Goal: Communication & Community: Answer question/provide support

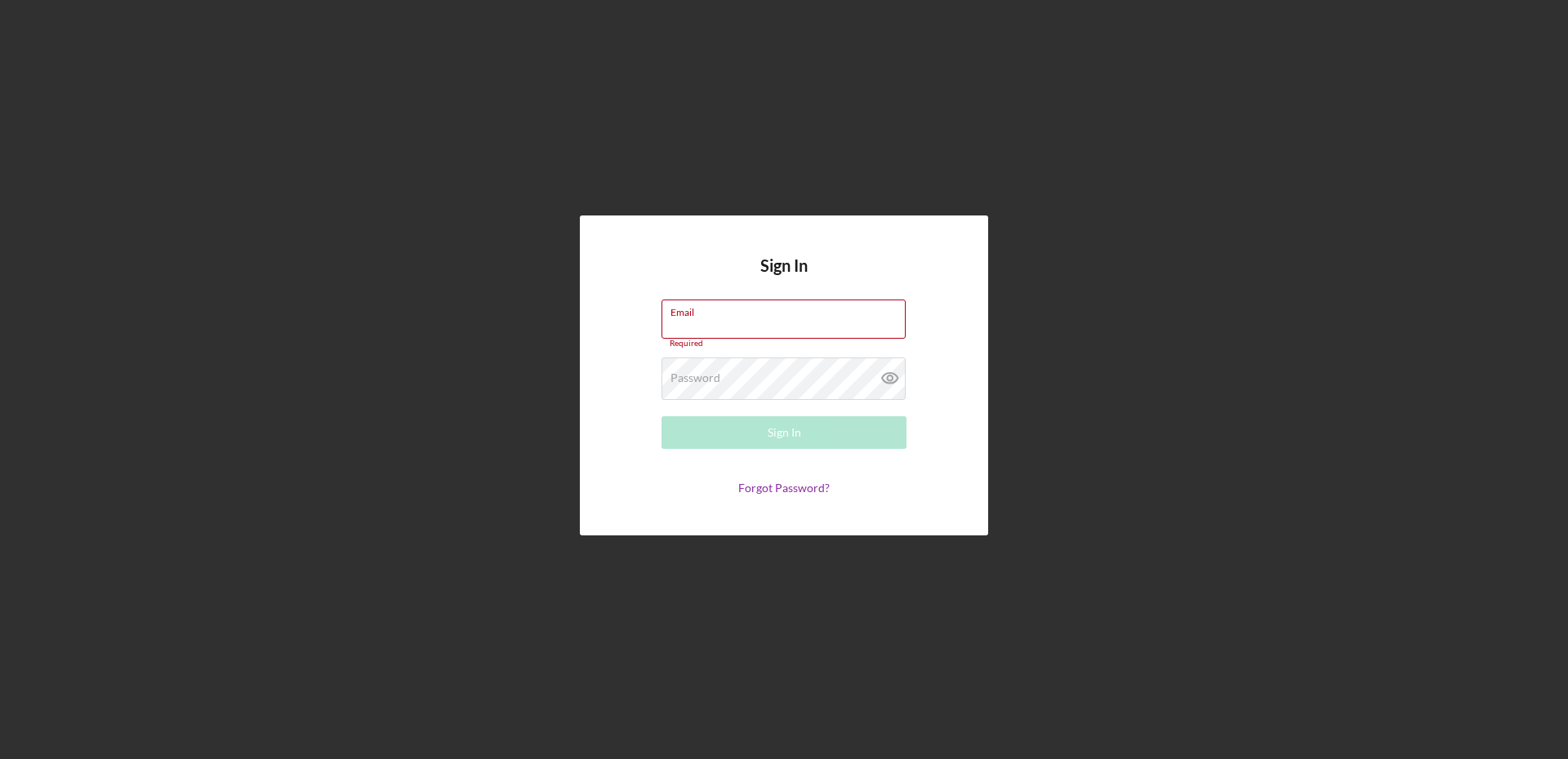
click at [742, 324] on input "Email" at bounding box center [784, 319] width 245 height 39
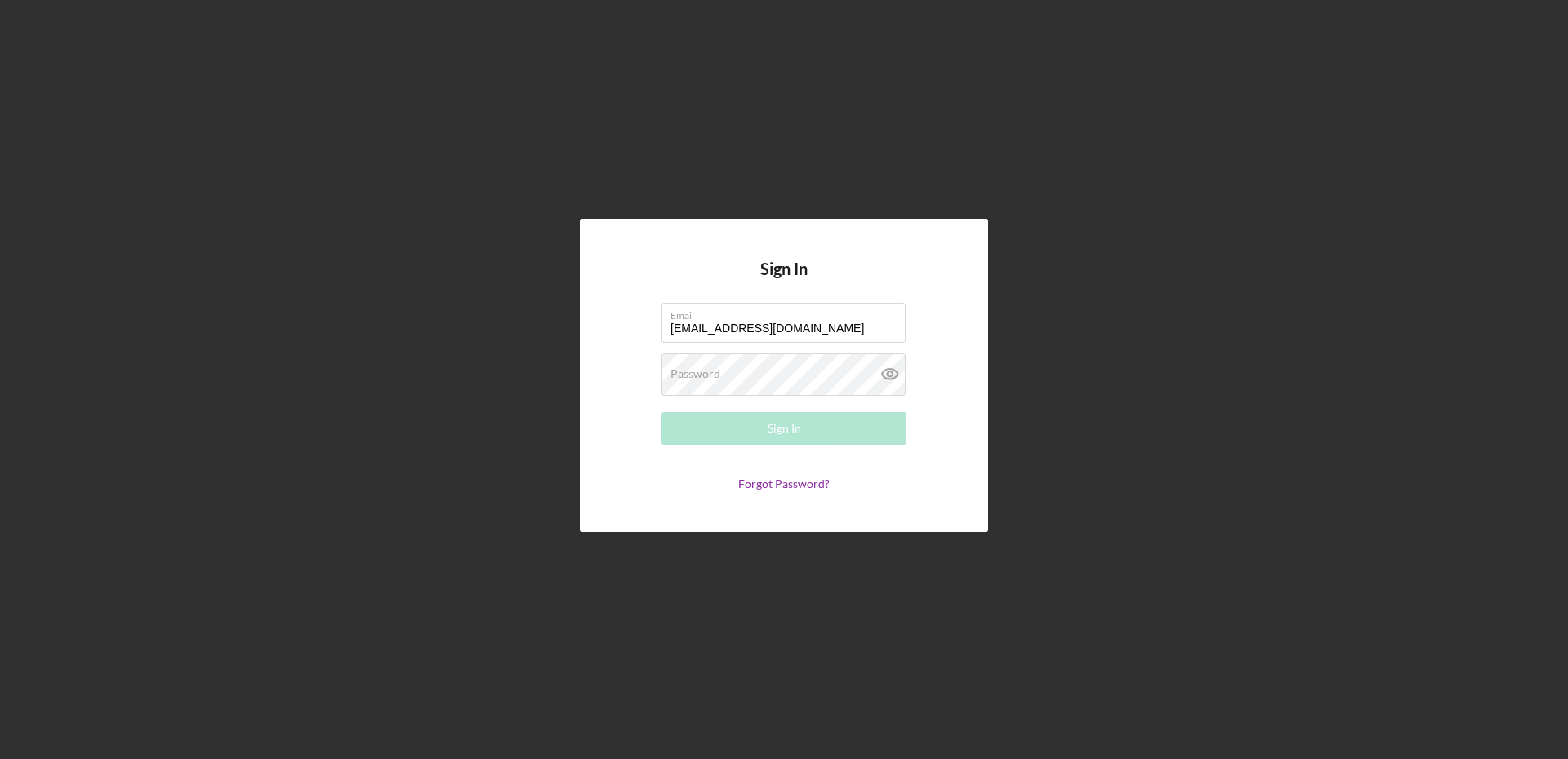
type input "[EMAIL_ADDRESS][DOMAIN_NAME]"
click at [892, 376] on icon at bounding box center [889, 374] width 5 height 5
click at [824, 426] on button "Sign In" at bounding box center [784, 429] width 245 height 32
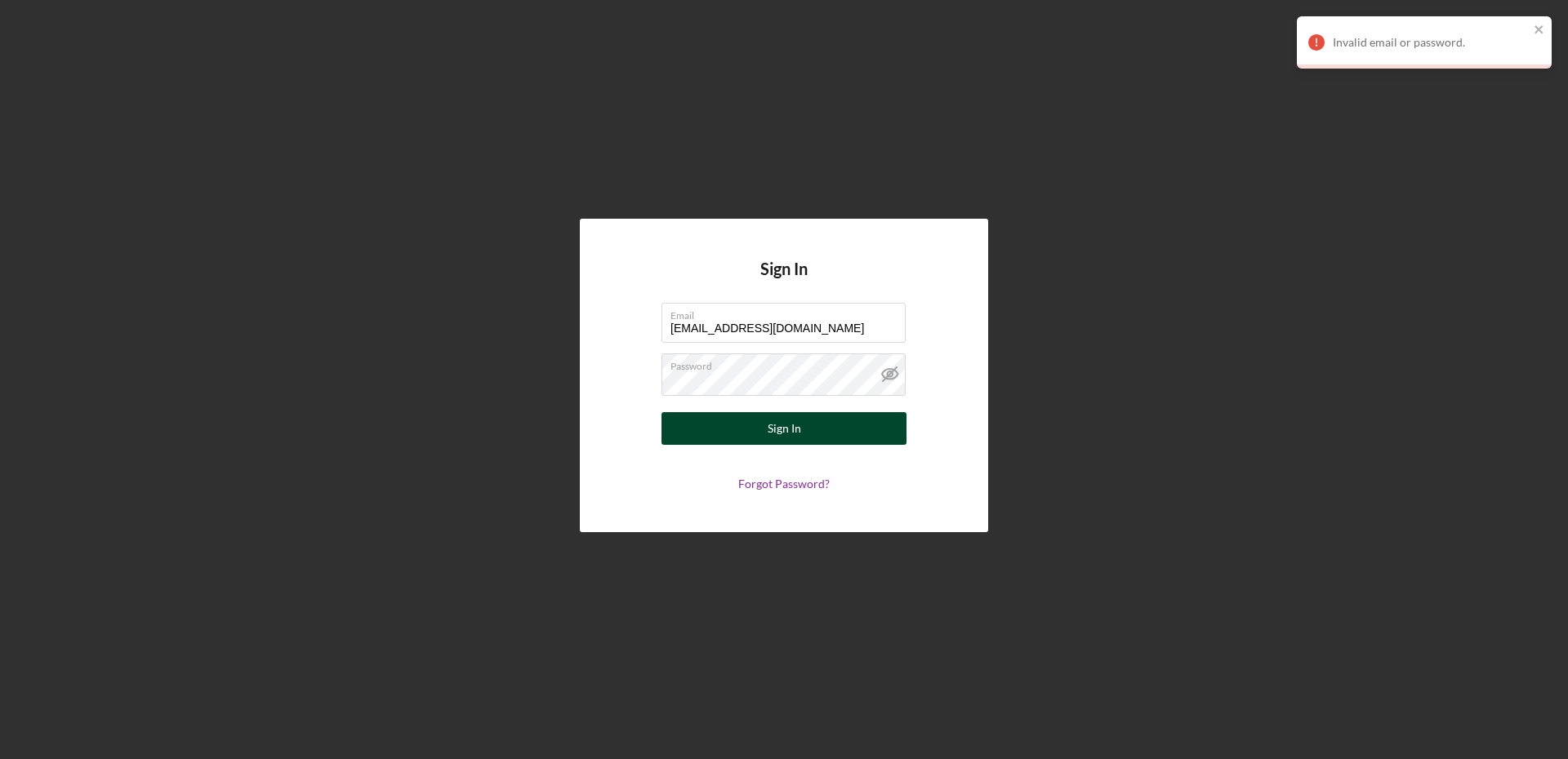
click at [805, 430] on button "Sign In" at bounding box center [784, 429] width 245 height 32
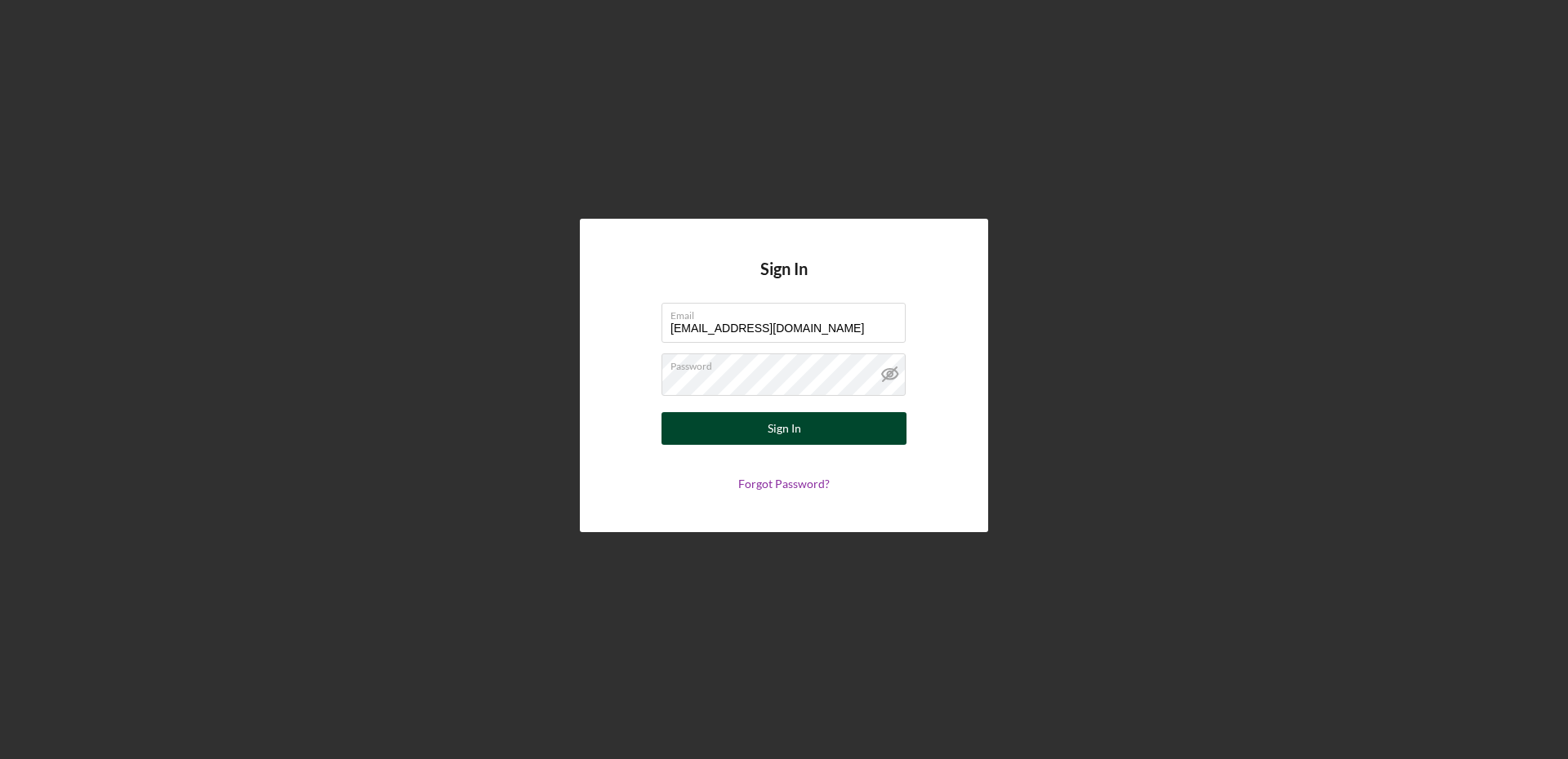
click at [804, 432] on button "Sign In" at bounding box center [784, 429] width 245 height 32
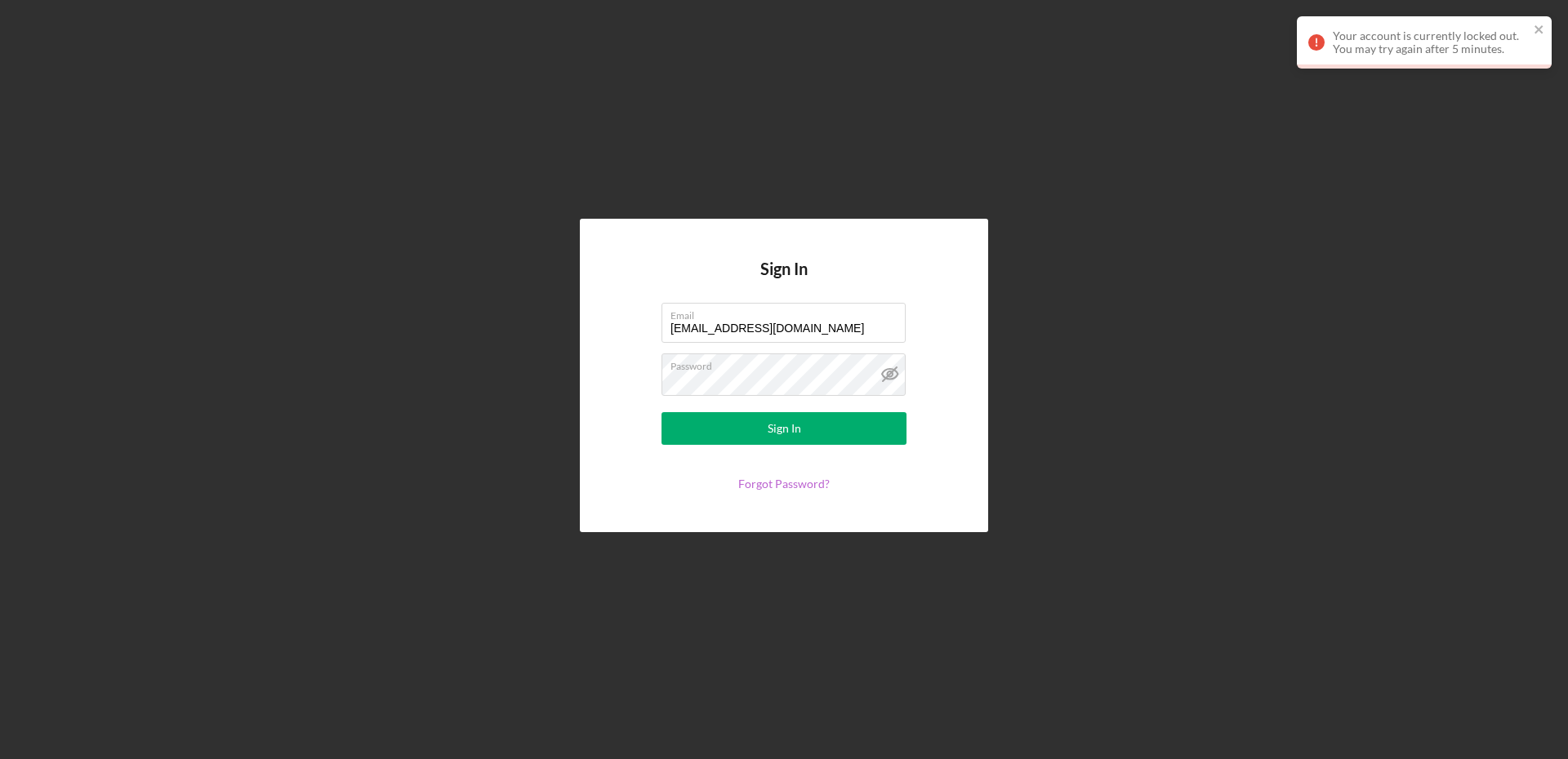
click at [807, 481] on link "Forgot Password?" at bounding box center [784, 484] width 92 height 14
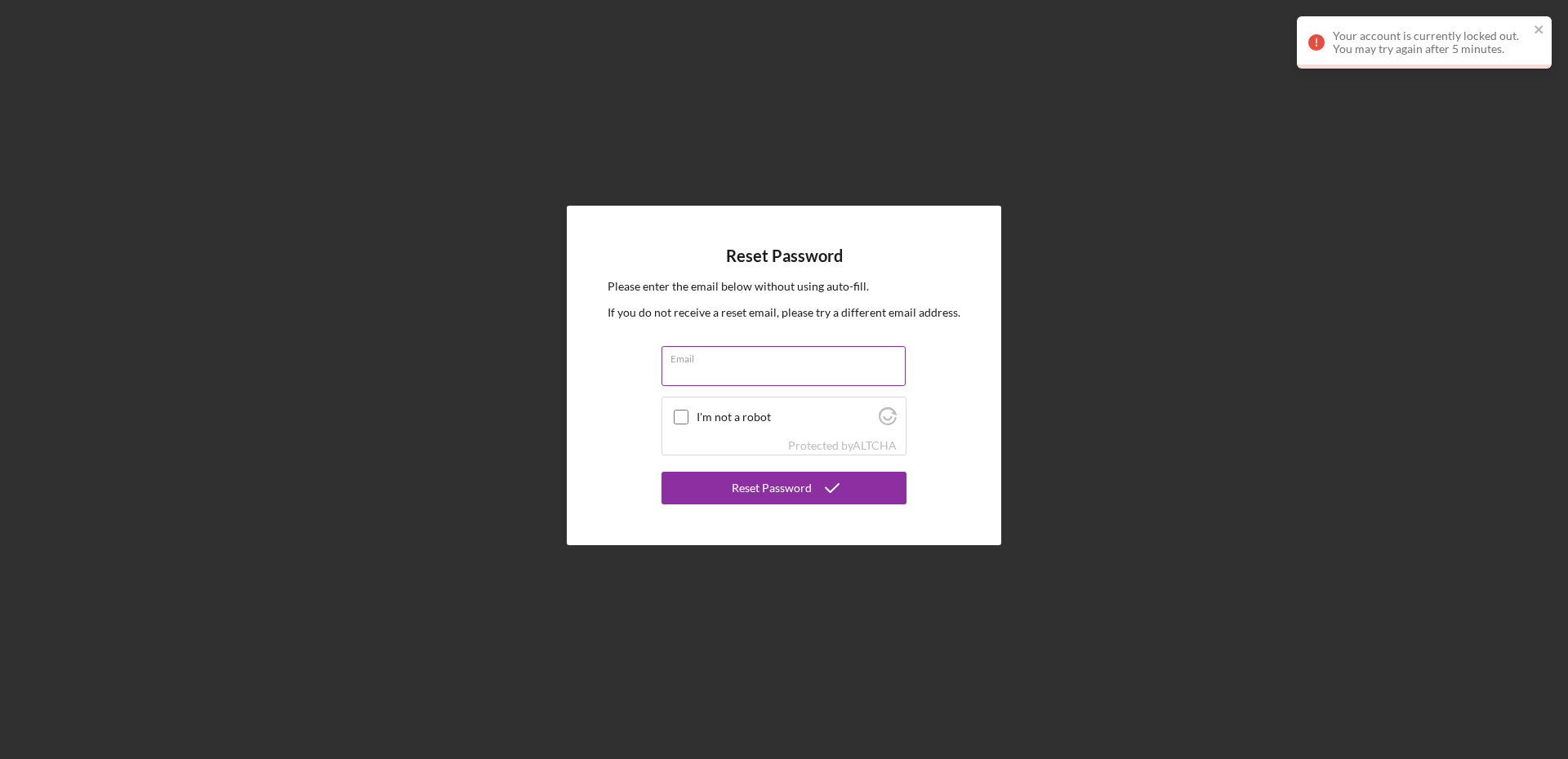
click at [757, 367] on input "Email" at bounding box center [784, 366] width 245 height 39
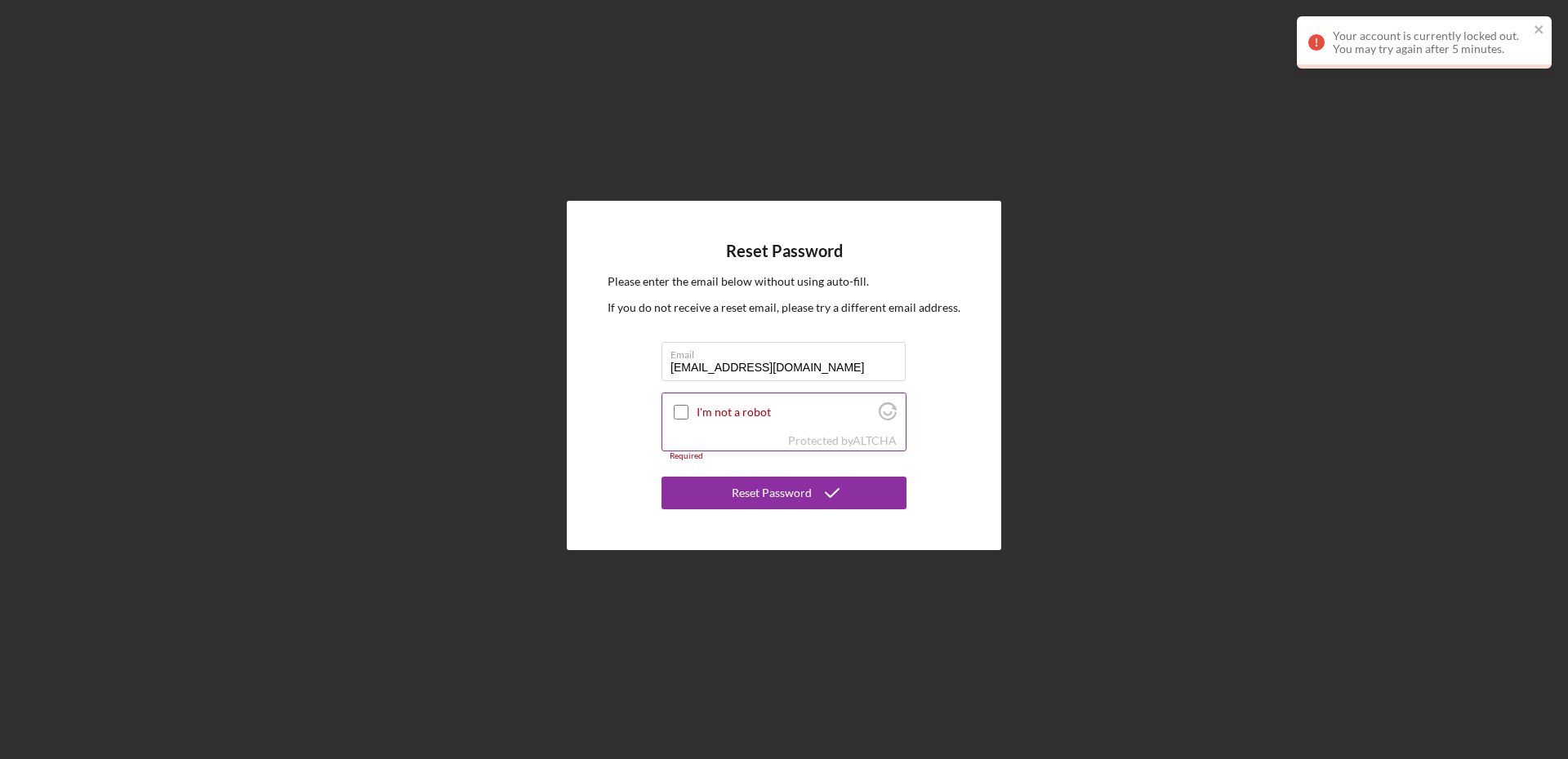
type input "treasuredonegifts@yahoo.com"
click at [683, 413] on input "I'm not a robot" at bounding box center [680, 412] width 14 height 14
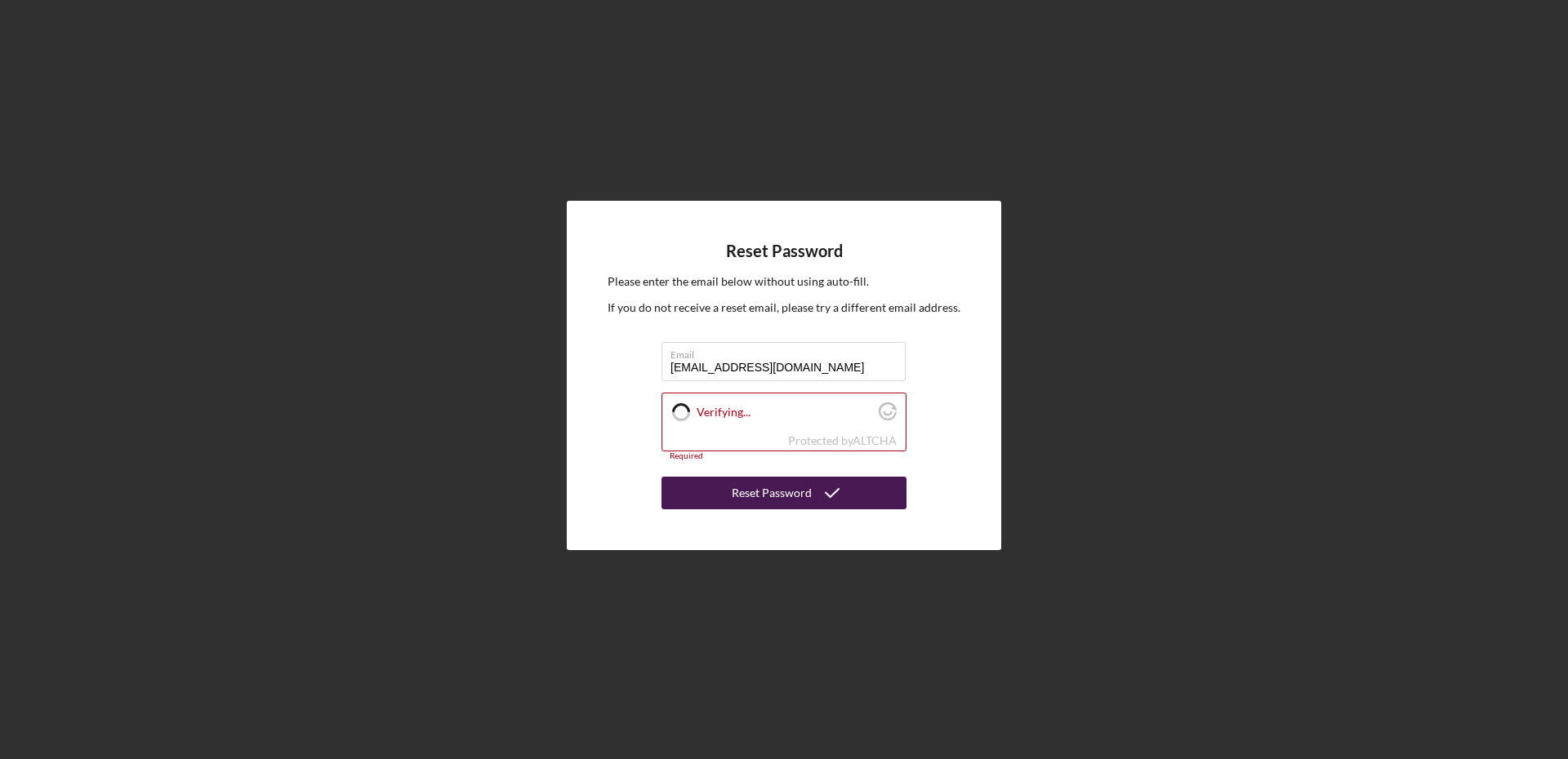
checkbox input "true"
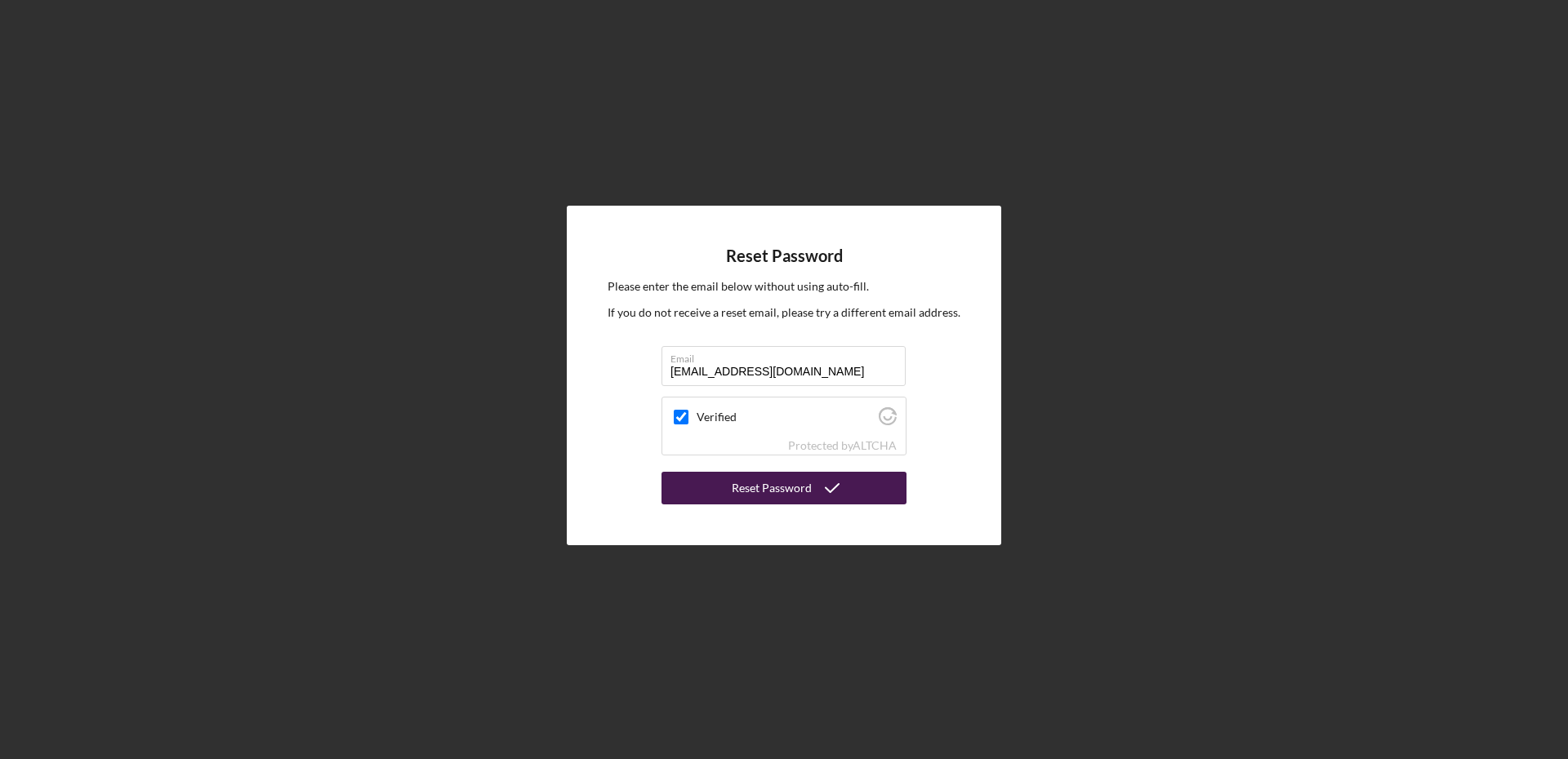
click at [773, 494] on div "Reset Password" at bounding box center [772, 488] width 80 height 32
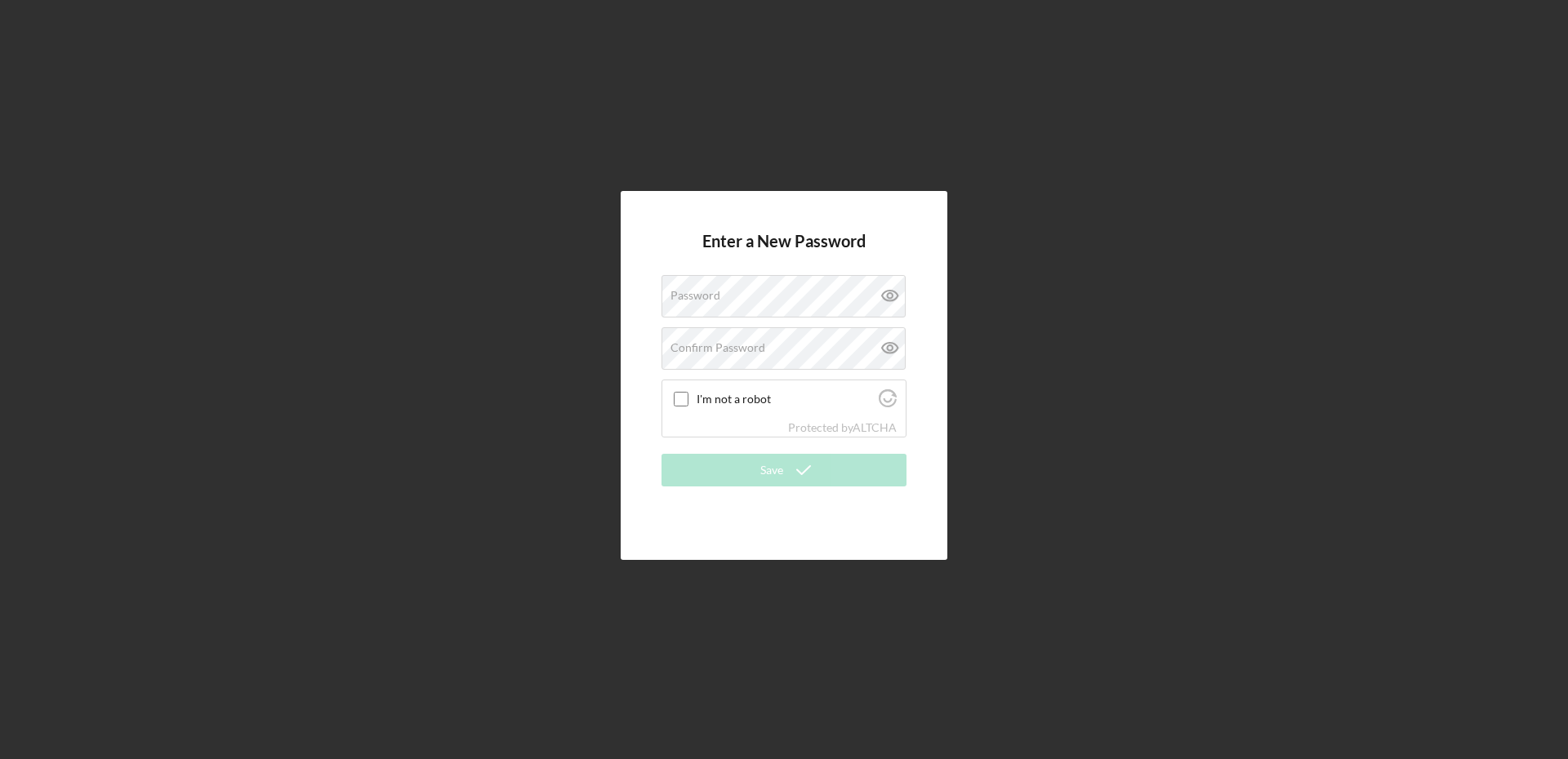
click at [720, 289] on label "Password" at bounding box center [695, 295] width 50 height 13
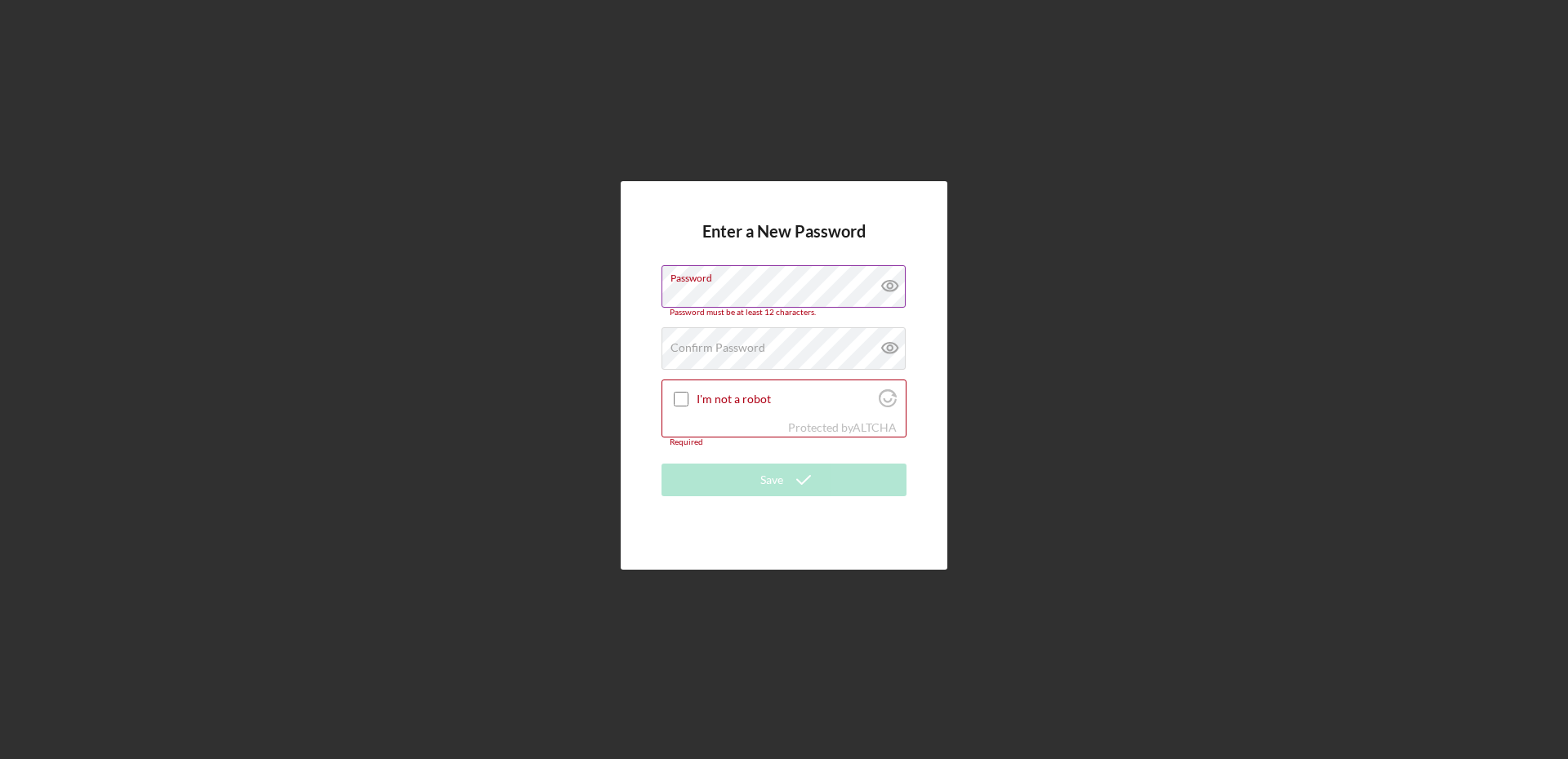
click at [886, 278] on icon at bounding box center [890, 286] width 41 height 41
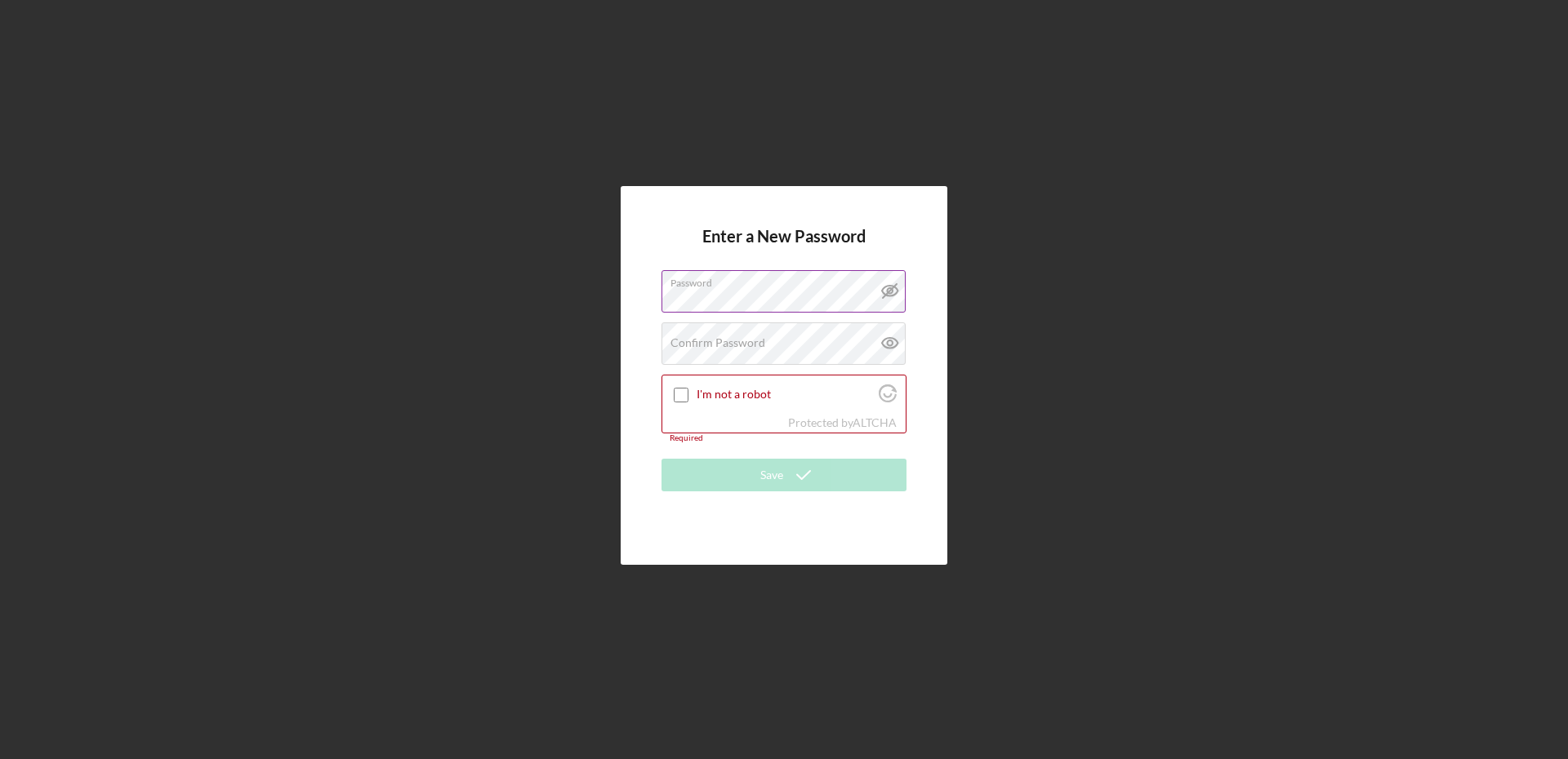
click at [1043, 282] on div "Enter a New Password Password Confirm Password Passwords do not match. I'm not …" at bounding box center [784, 375] width 1552 height 751
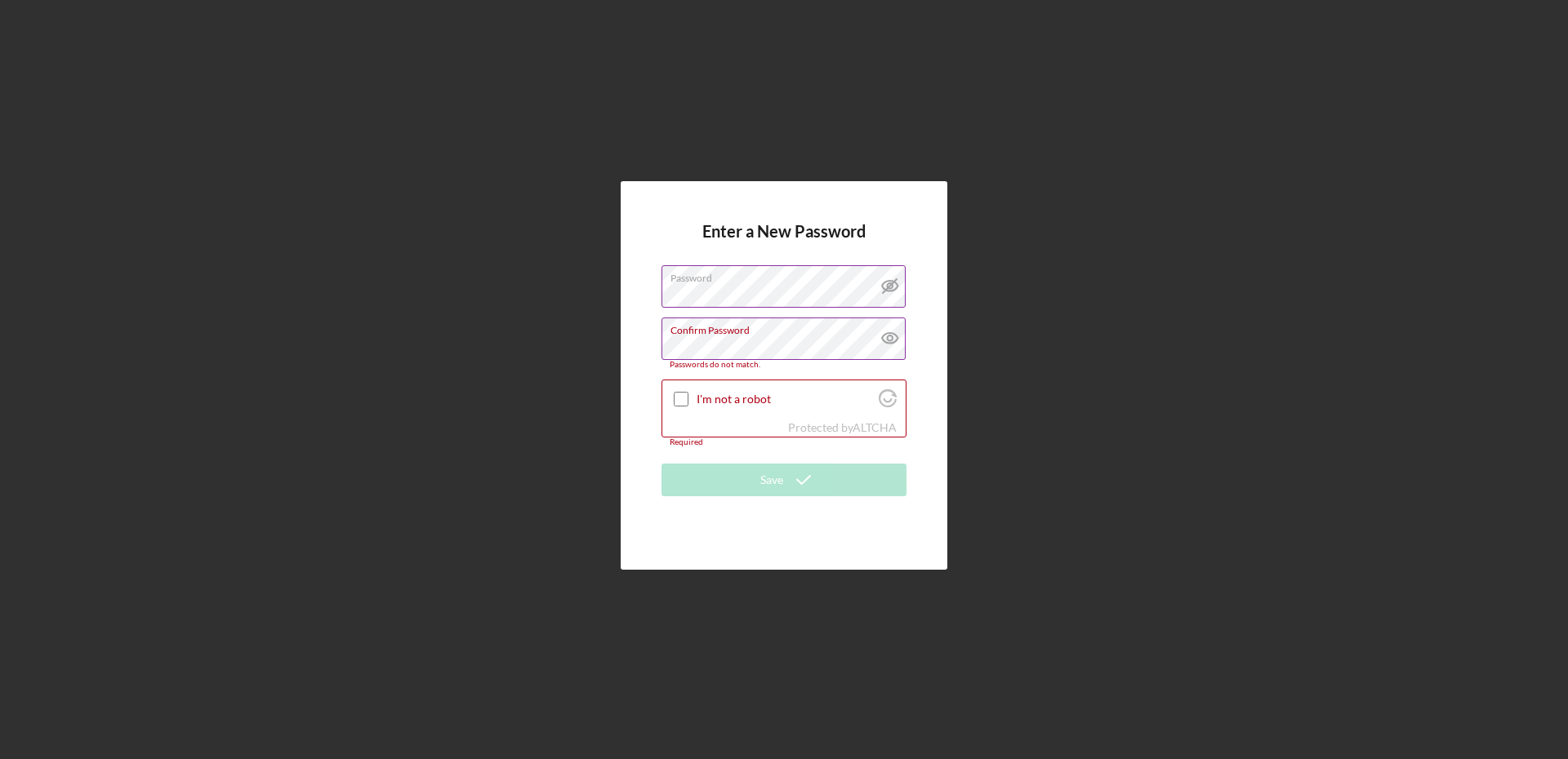
click at [888, 350] on icon at bounding box center [890, 338] width 41 height 41
click at [623, 383] on div "Enter a New Password Password Confirm Password Passwords do not match. I'm not …" at bounding box center [784, 375] width 327 height 389
click at [671, 397] on div "I'm not a robot" at bounding box center [784, 399] width 244 height 38
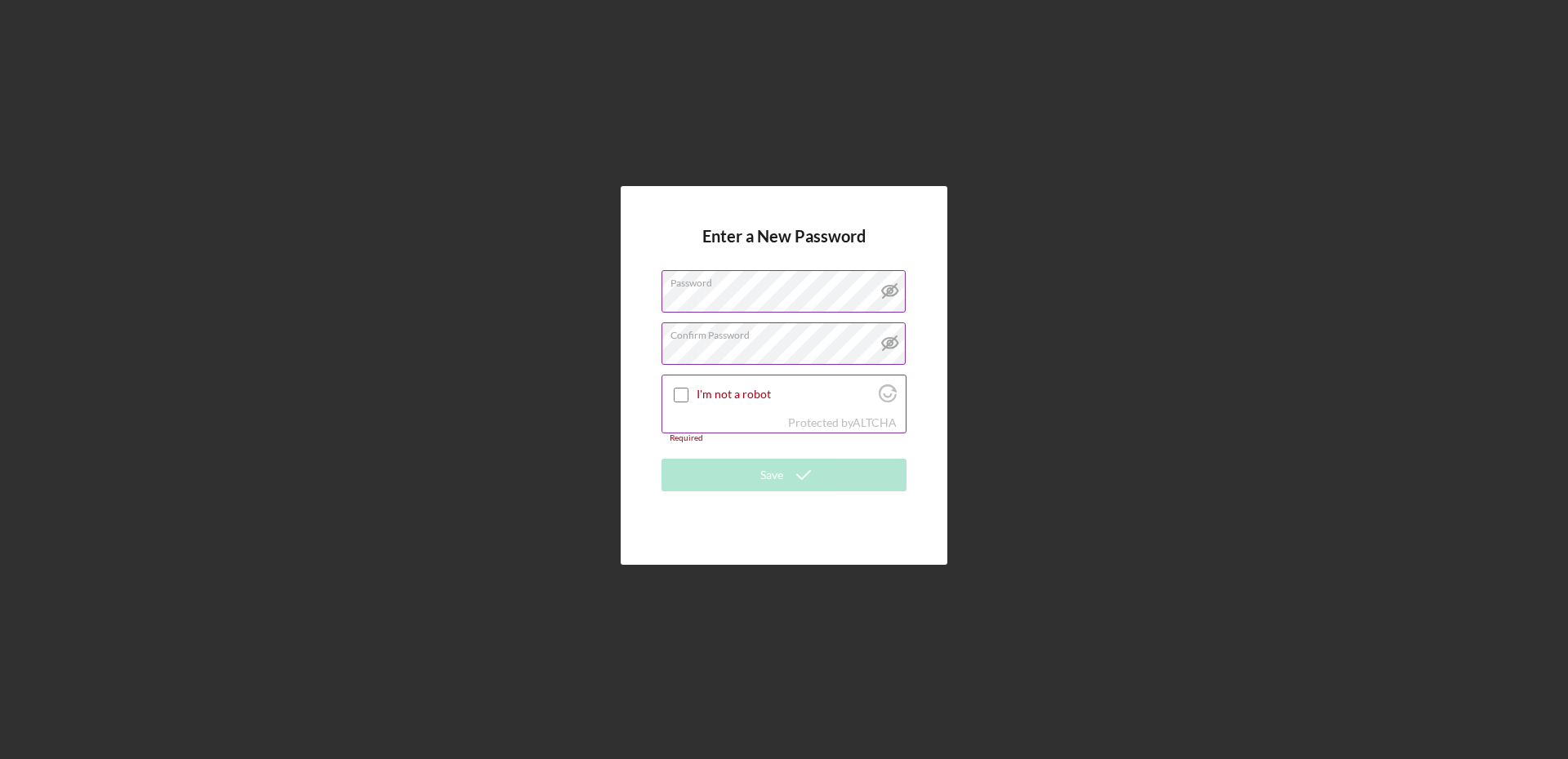
click at [677, 396] on input "I'm not a robot" at bounding box center [680, 395] width 14 height 14
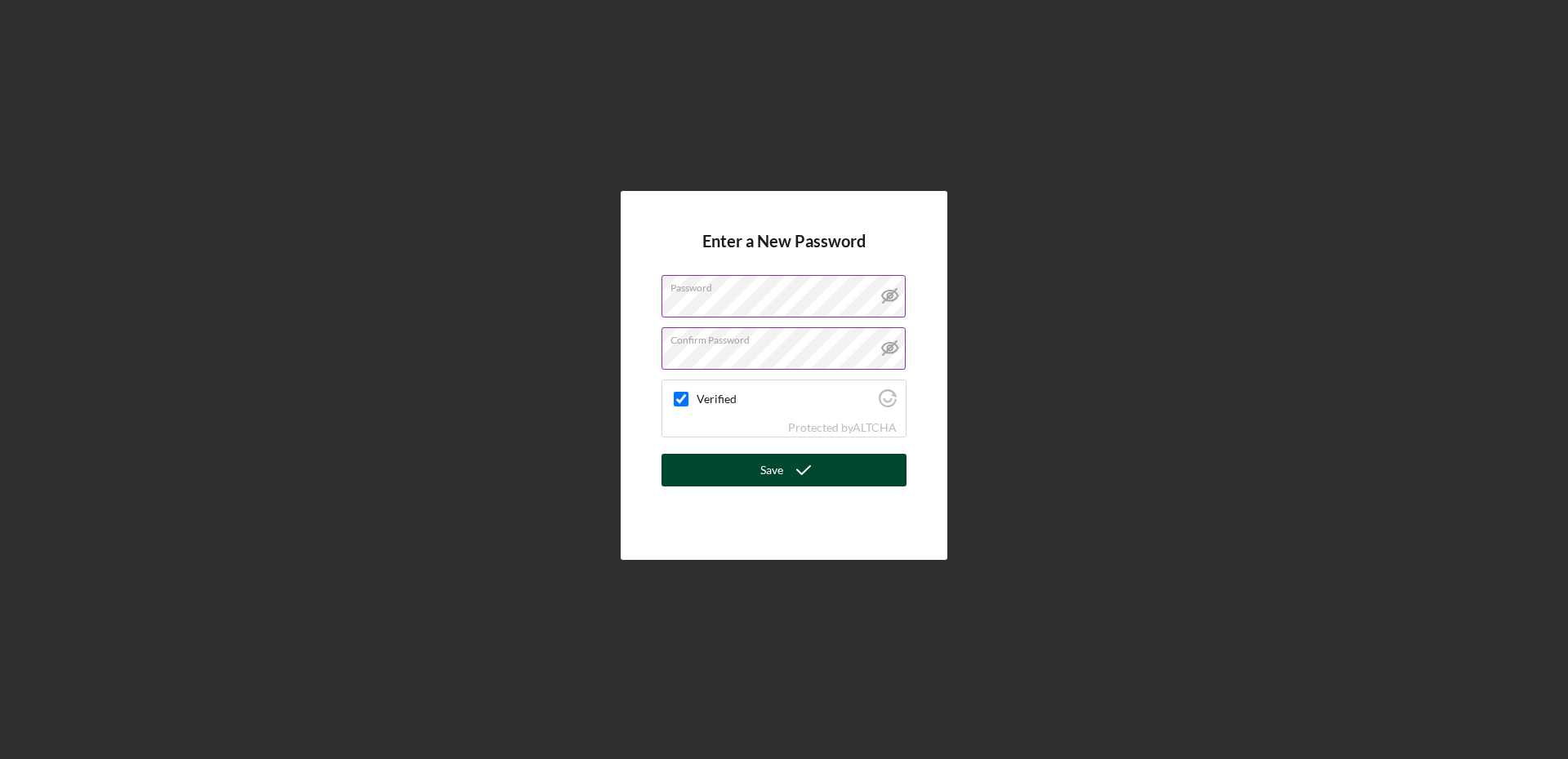
click at [726, 482] on button "Save" at bounding box center [784, 470] width 245 height 32
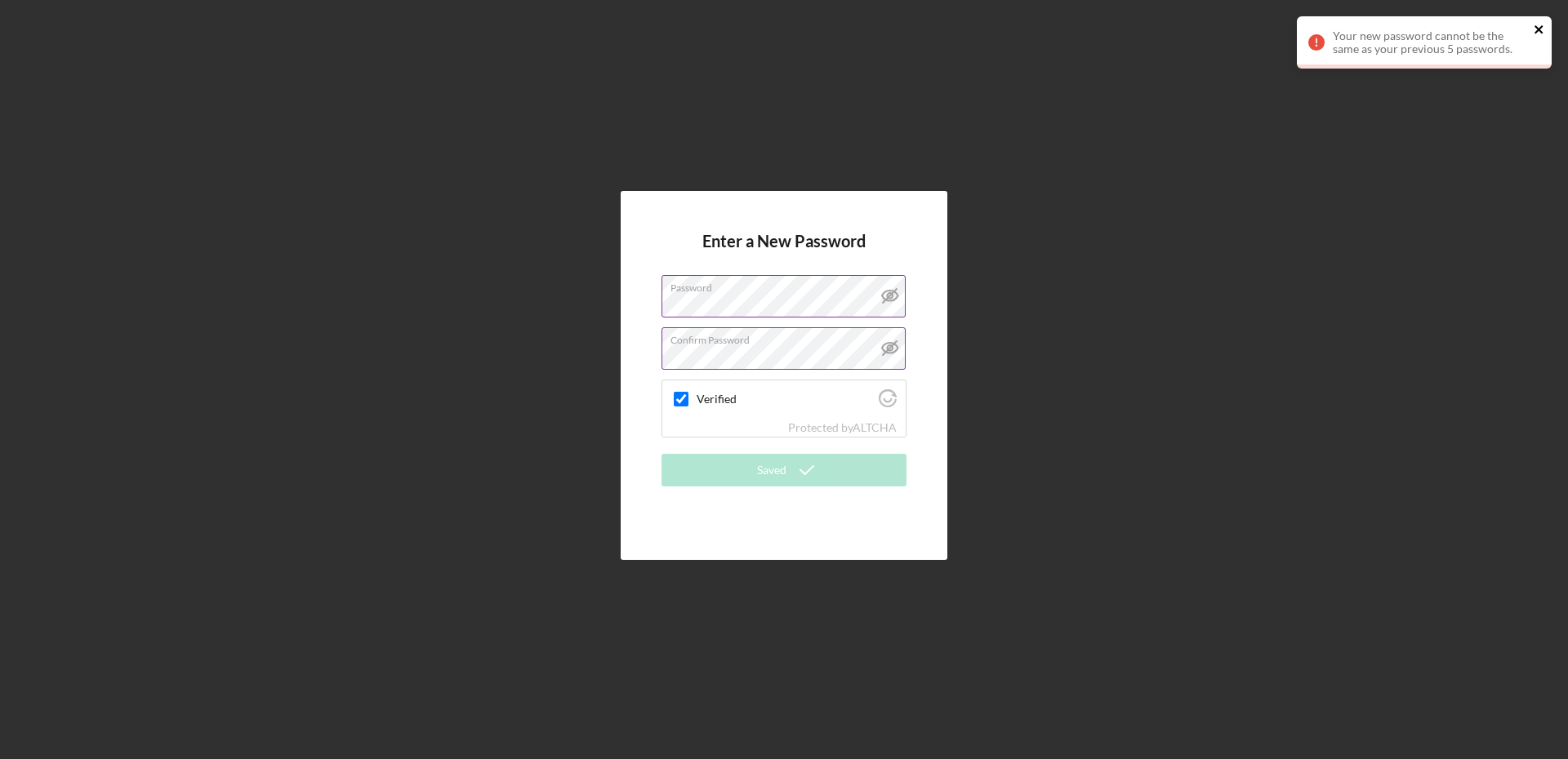
click at [1543, 29] on icon "close" at bounding box center [1539, 29] width 11 height 13
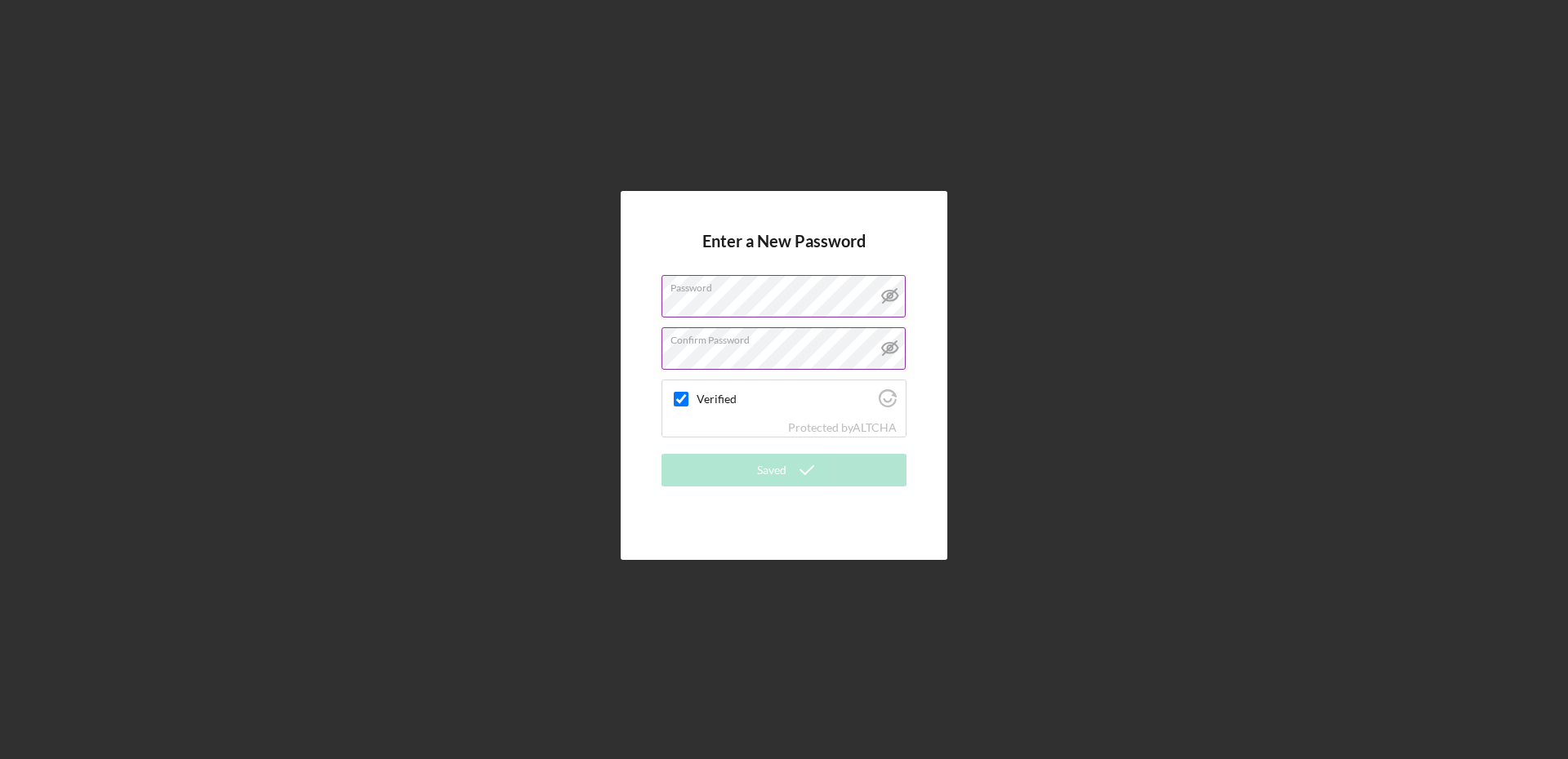
click at [777, 342] on label "Confirm Password" at bounding box center [787, 337] width 235 height 18
click at [1119, 292] on div "Enter a New Password Password Confirm Password Verified Protected by ALTCHA Sav…" at bounding box center [784, 375] width 1552 height 751
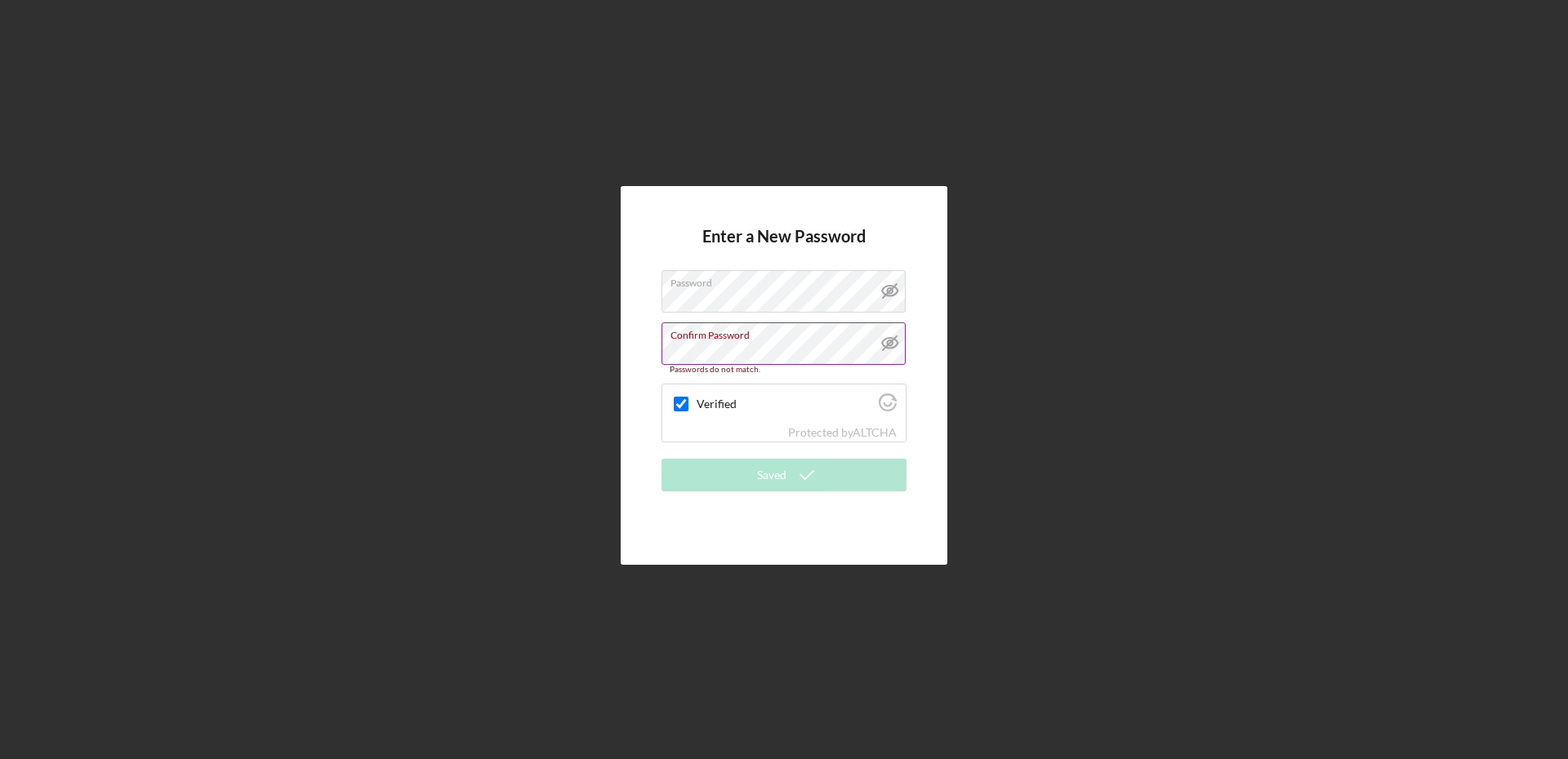
drag, startPoint x: 1112, startPoint y: 374, endPoint x: 787, endPoint y: 372, distance: 325.0
click at [1097, 368] on div "Enter a New Password Password Confirm Password Passwords do not match. Verified…" at bounding box center [784, 375] width 1552 height 751
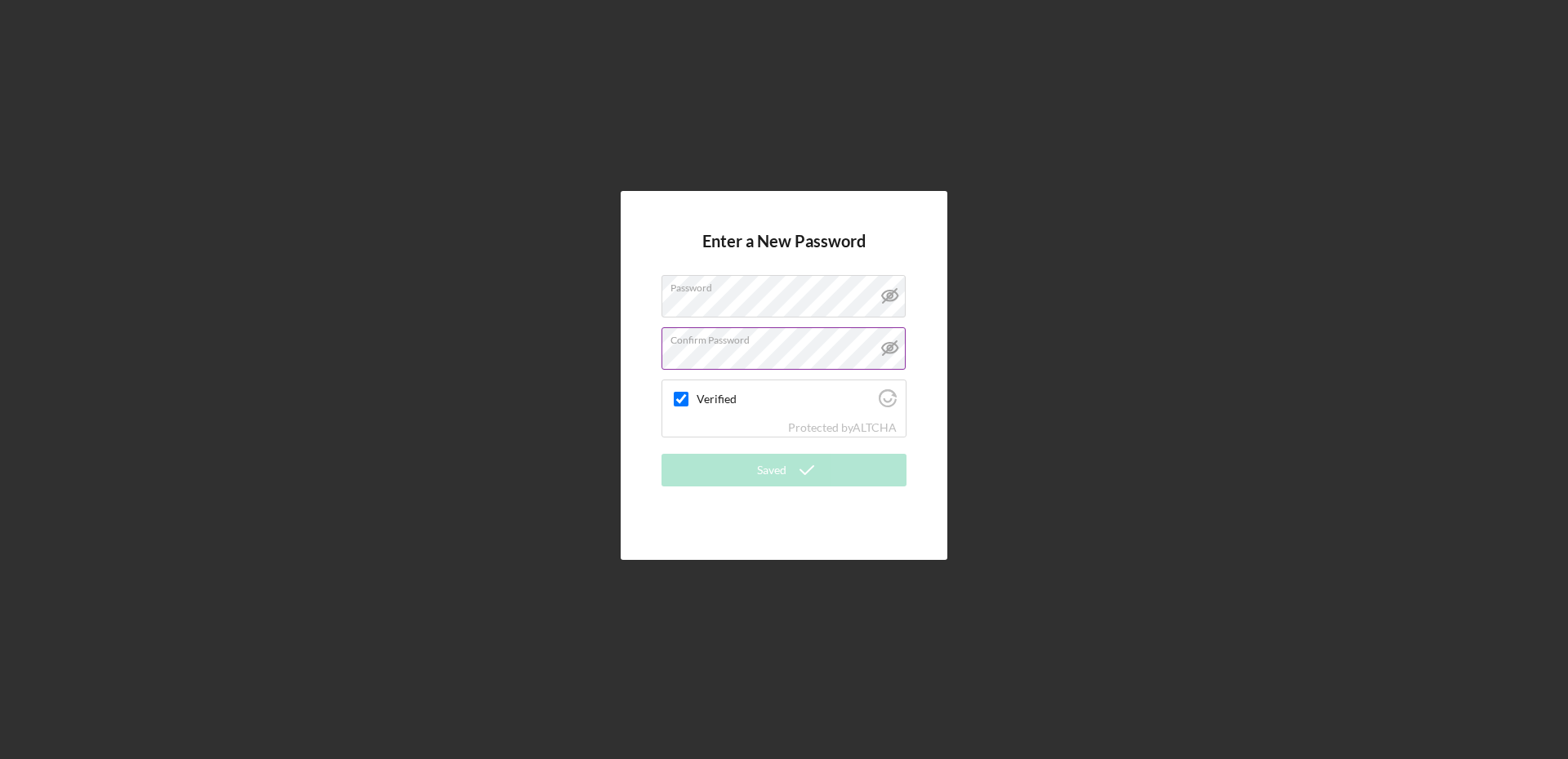
drag, startPoint x: 1000, startPoint y: 461, endPoint x: 856, endPoint y: 489, distance: 146.7
click at [999, 461] on div "Enter a New Password Password Confirm Password Verified Protected by ALTCHA Sav…" at bounding box center [784, 375] width 1552 height 751
click at [700, 409] on div "Verified" at bounding box center [784, 399] width 244 height 38
drag, startPoint x: 682, startPoint y: 402, endPoint x: 431, endPoint y: 388, distance: 251.4
click at [431, 388] on div "Enter a New Password Password Confirm Password Verified Protected by ALTCHA Sav…" at bounding box center [784, 375] width 1552 height 751
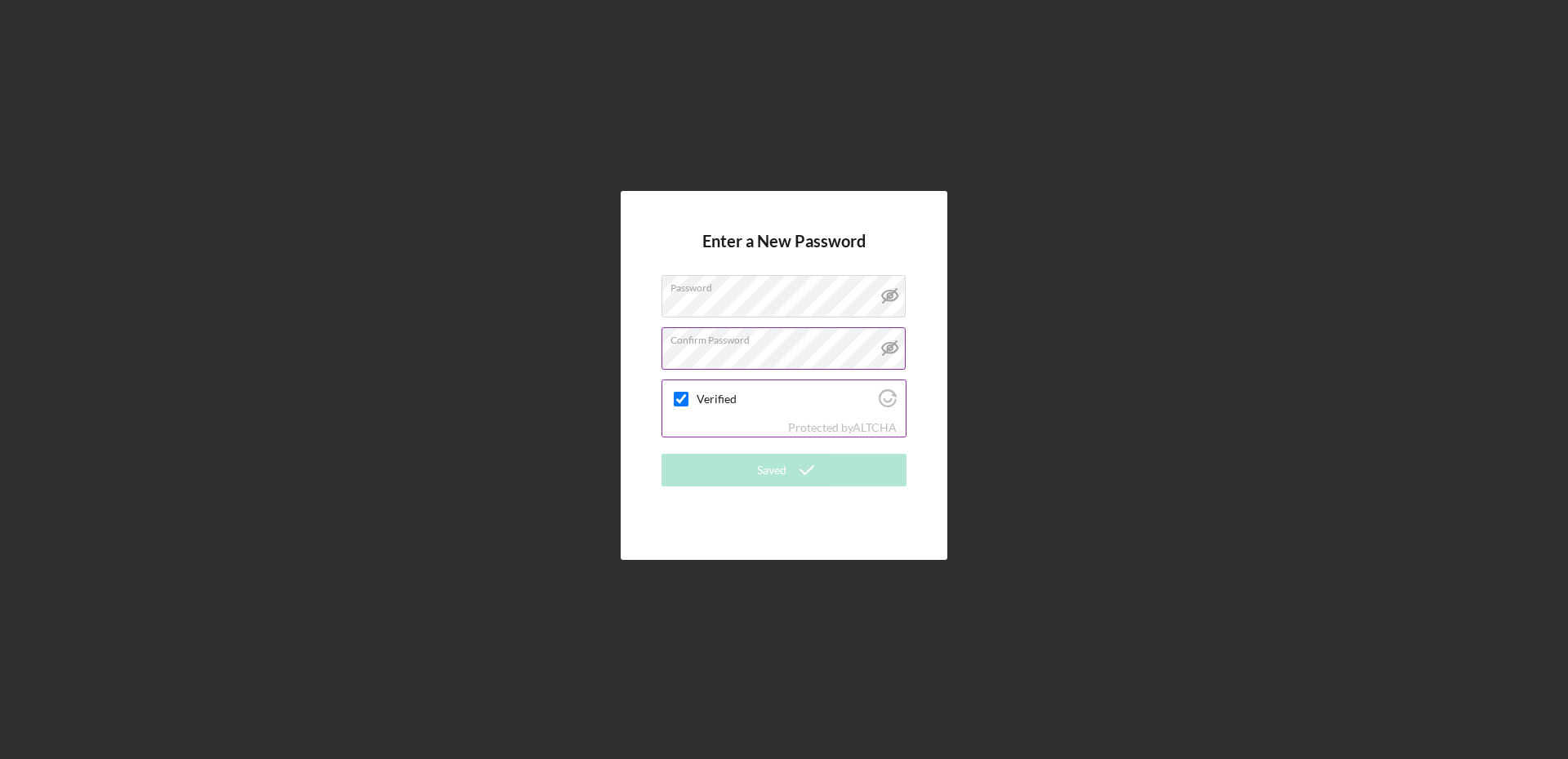
click at [680, 396] on input "Verified" at bounding box center [680, 399] width 14 height 14
drag, startPoint x: 680, startPoint y: 396, endPoint x: 885, endPoint y: 584, distance: 278.2
click at [868, 579] on div "Enter a New Password Password Confirm Password Verified Protected by ALTCHA Sav…" at bounding box center [784, 375] width 1552 height 751
checkbox input "true"
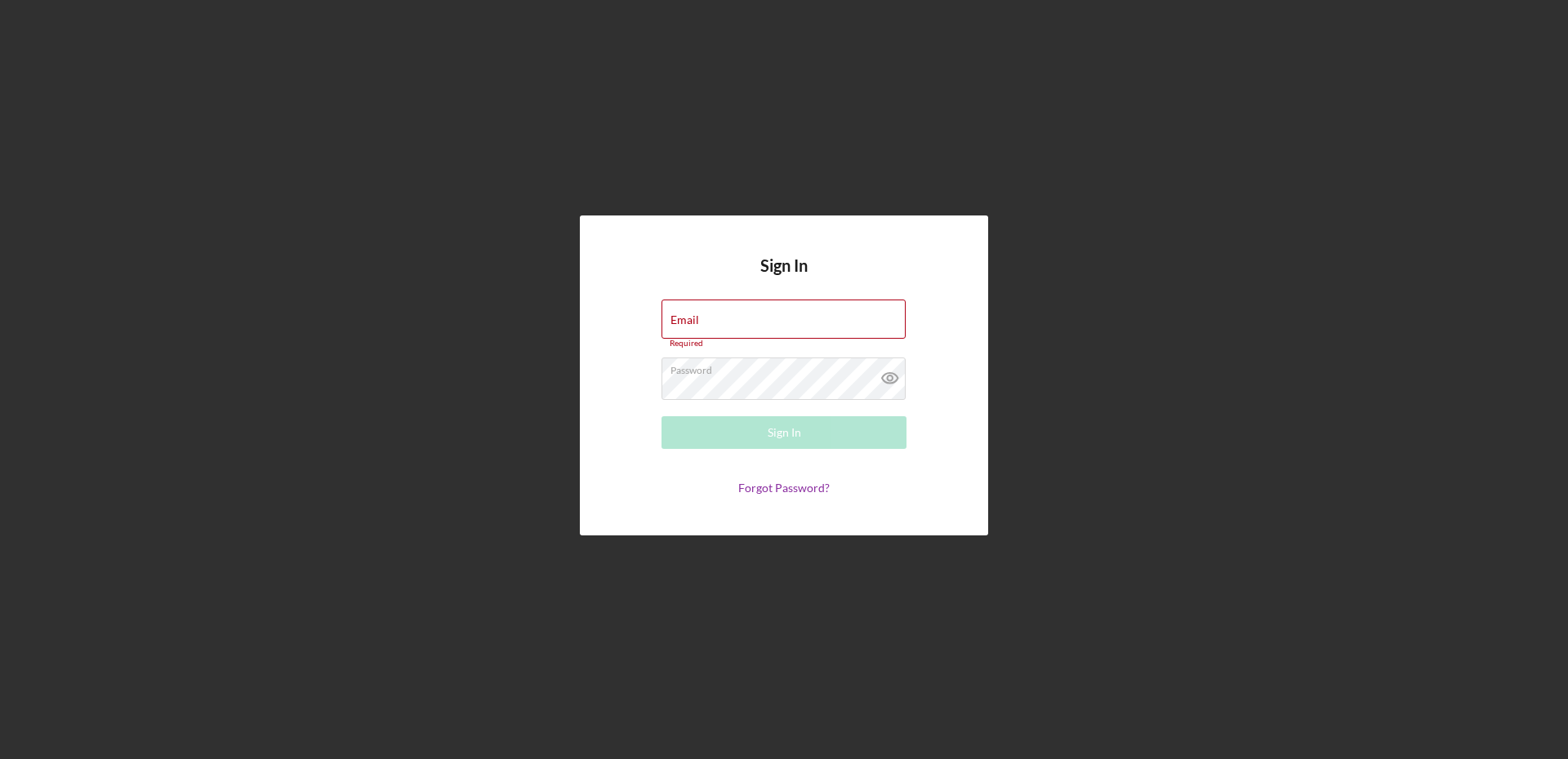
drag, startPoint x: 684, startPoint y: 324, endPoint x: 684, endPoint y: 297, distance: 27.0
click at [890, 386] on icon at bounding box center [890, 378] width 41 height 41
click at [797, 323] on input "Email" at bounding box center [784, 319] width 245 height 39
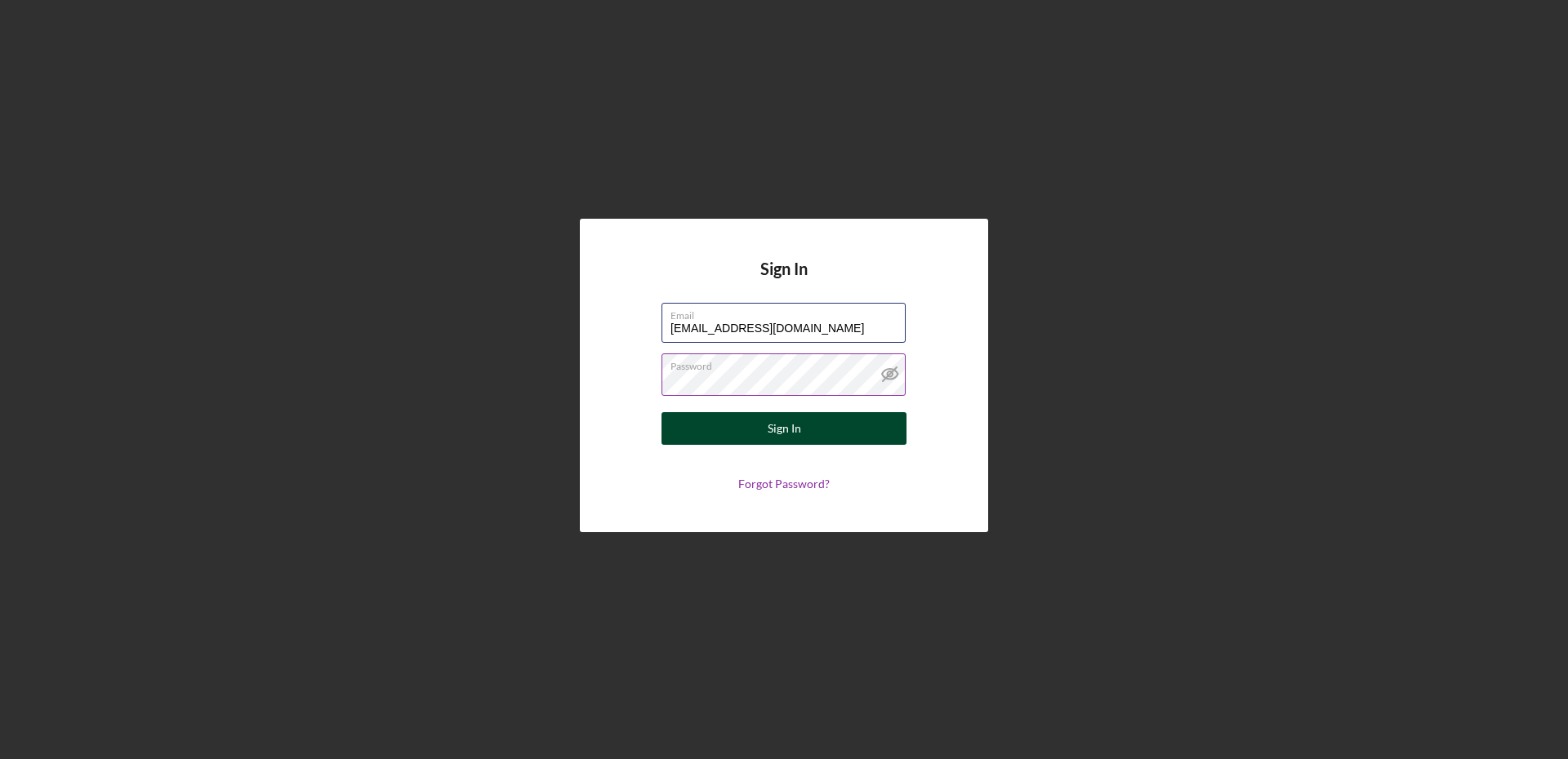
type input "Treasuredonegifts@yahoo.com"
drag, startPoint x: 798, startPoint y: 432, endPoint x: 769, endPoint y: 421, distance: 31.0
click at [769, 421] on div "Sign In" at bounding box center [784, 429] width 33 height 32
click at [702, 421] on button "Sign In" at bounding box center [784, 429] width 245 height 32
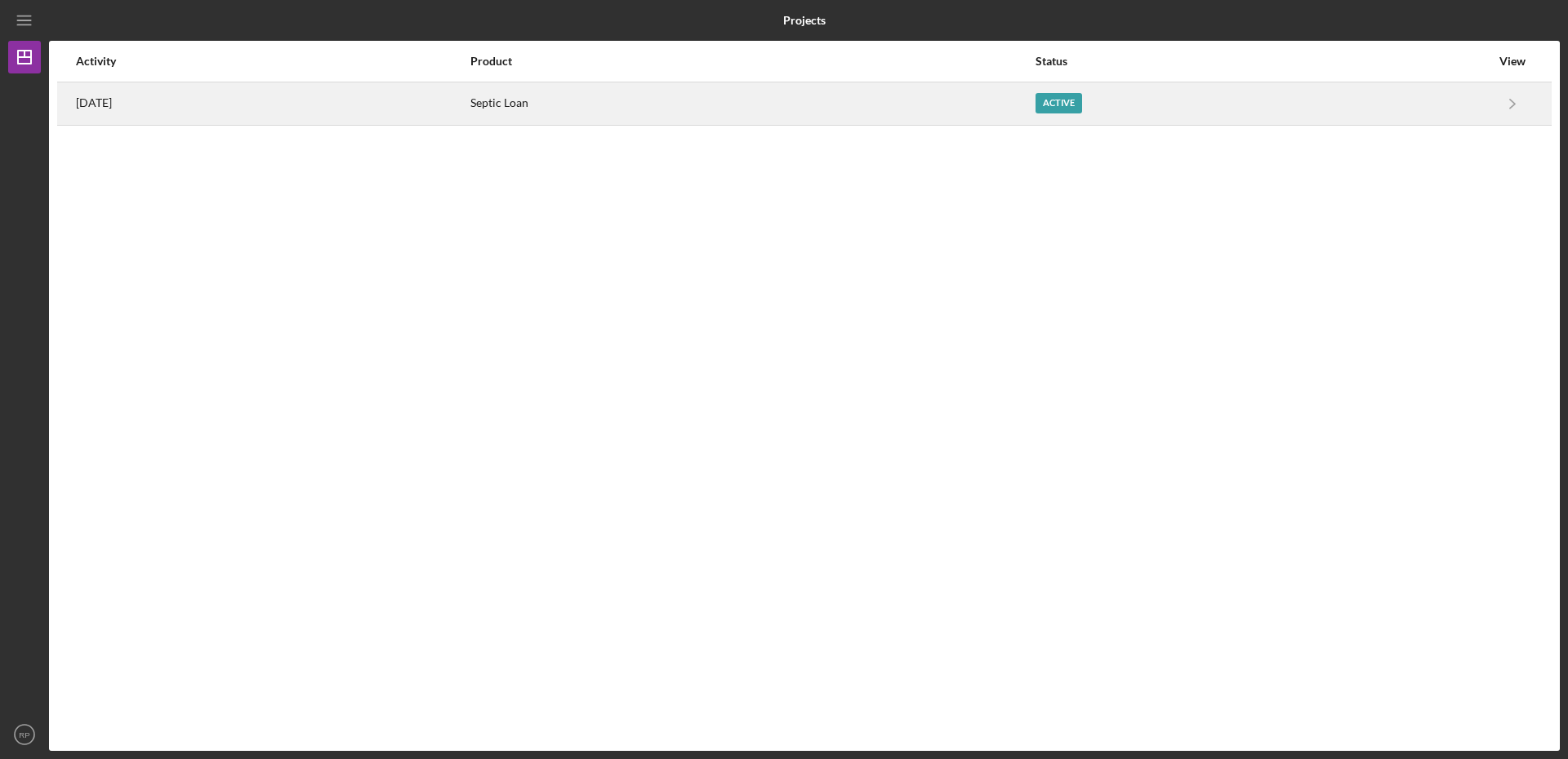
click at [1082, 109] on div "Active" at bounding box center [1058, 104] width 47 height 20
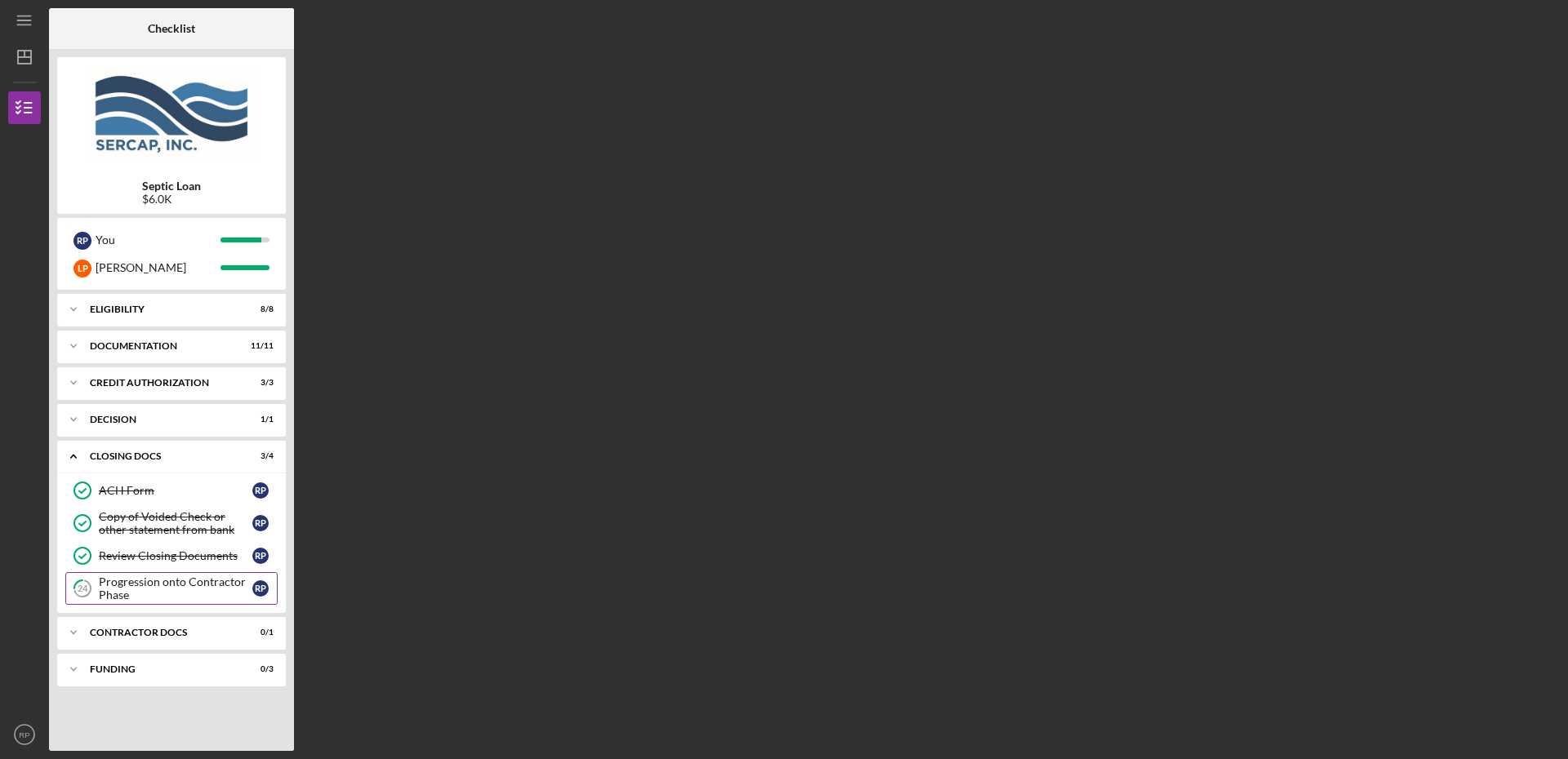
drag, startPoint x: 155, startPoint y: 586, endPoint x: 104, endPoint y: 592, distance: 51.4
click at [104, 592] on div "Progression onto Contractor Phase" at bounding box center [175, 588] width 154 height 26
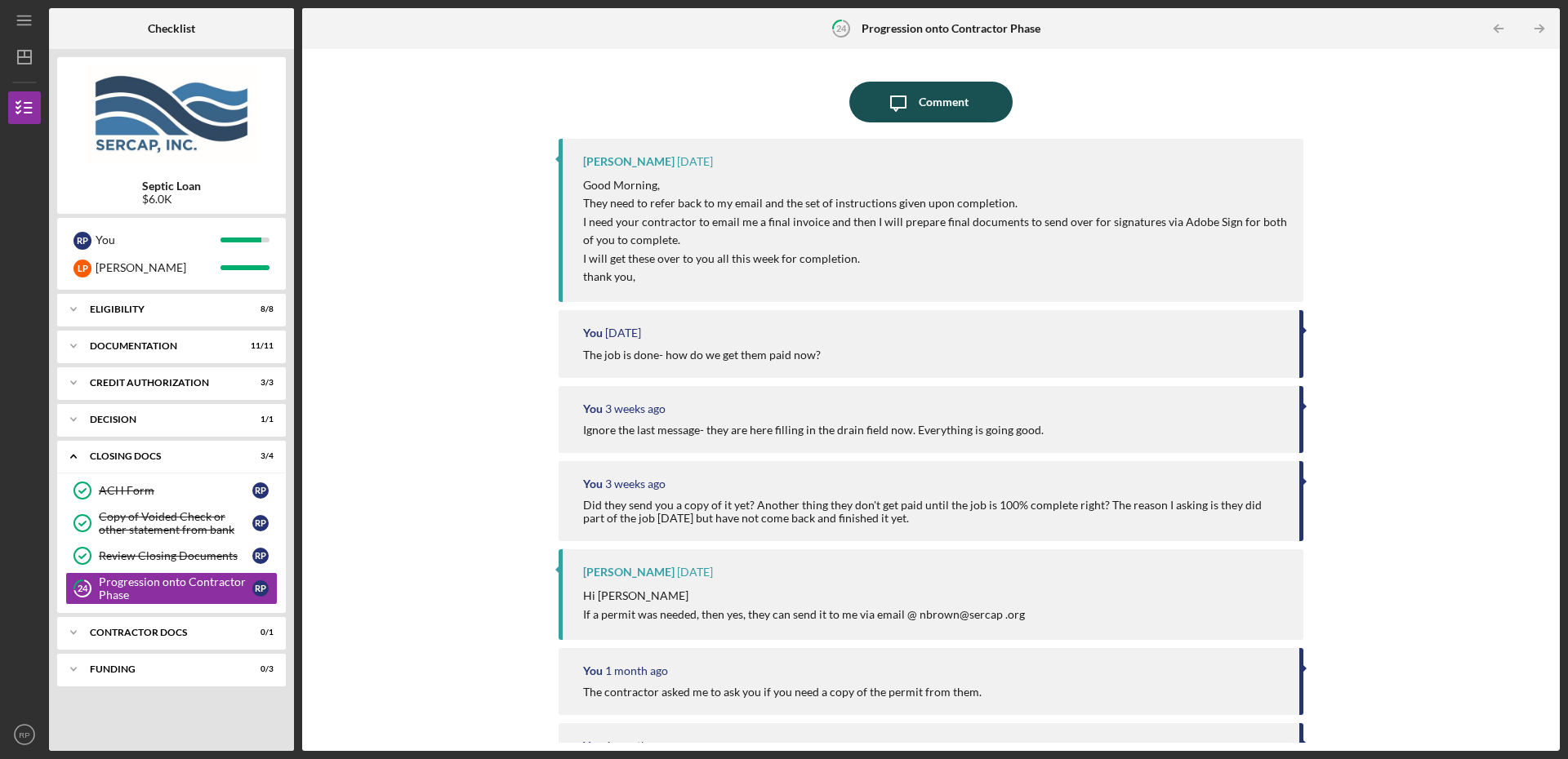
click at [950, 115] on div "Comment" at bounding box center [944, 102] width 50 height 41
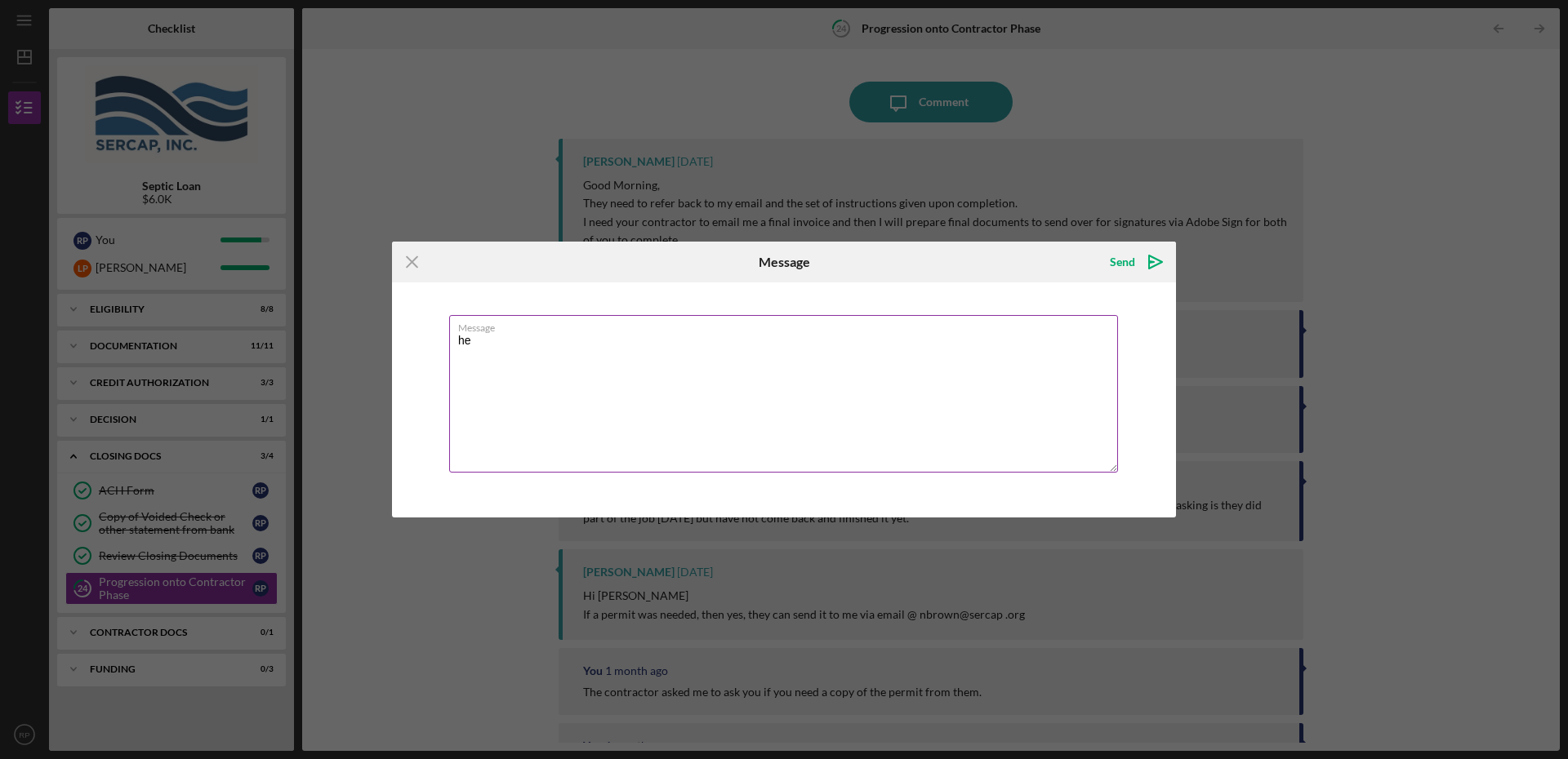
type textarea "h"
drag, startPoint x: 578, startPoint y: 370, endPoint x: 565, endPoint y: 329, distance: 43.0
click at [565, 329] on div "Message There is nothing I ned to do at the moment -is there?" at bounding box center [784, 395] width 669 height 160
type textarea "There is nothing I need to do at the moment -is there?"
click at [1127, 264] on div "Send" at bounding box center [1123, 261] width 25 height 32
